Goal: Task Accomplishment & Management: Use online tool/utility

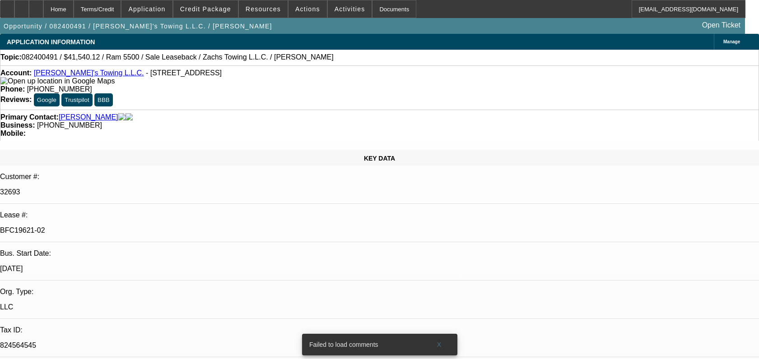
select select "0"
select select "2"
select select "0.1"
select select "4"
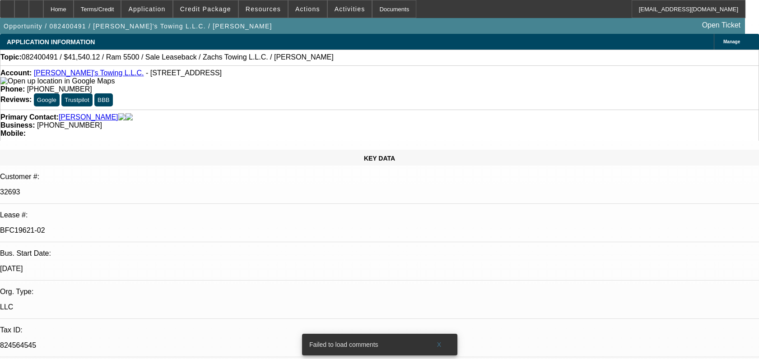
select select "0"
select select "2"
select select "0.1"
select select "4"
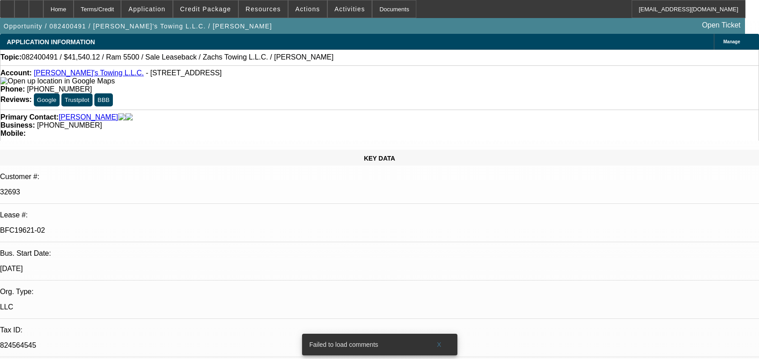
select select "0"
select select "2"
select select "0.1"
select select "4"
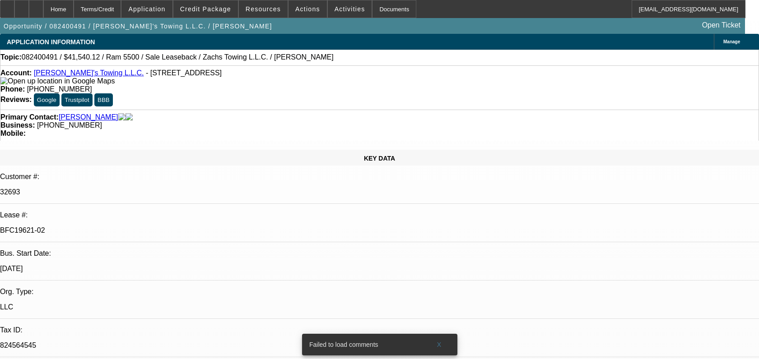
select select "0"
select select "2"
select select "0"
select select "6"
